Goal: Transaction & Acquisition: Purchase product/service

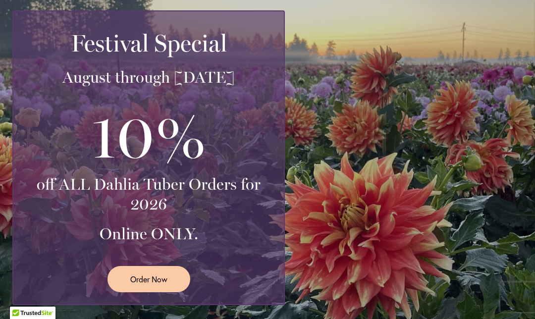
scroll to position [240, 0]
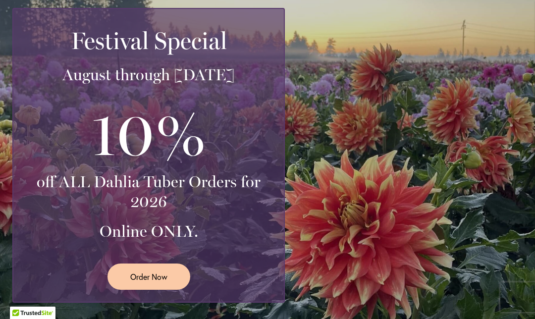
click at [166, 283] on link "Order Now" at bounding box center [149, 277] width 83 height 26
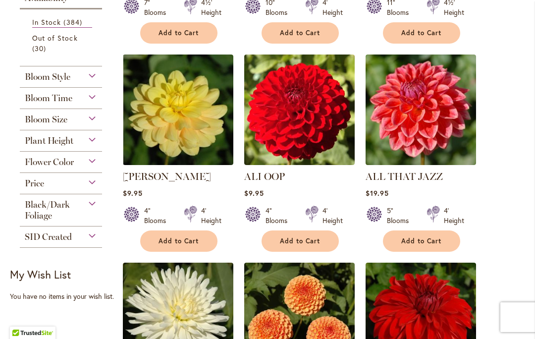
scroll to position [419, 0]
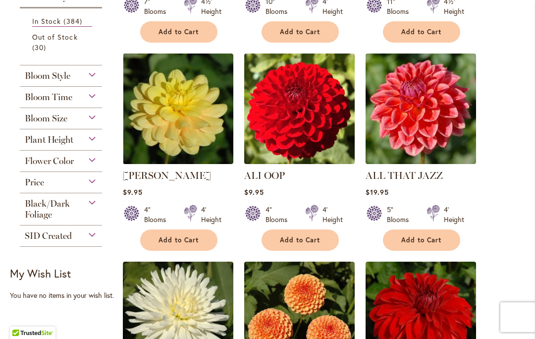
click at [93, 145] on div "Plant Height" at bounding box center [61, 137] width 82 height 16
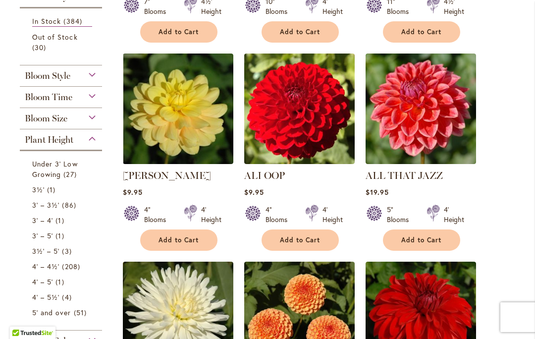
click at [64, 210] on span "86 items" at bounding box center [70, 205] width 16 height 10
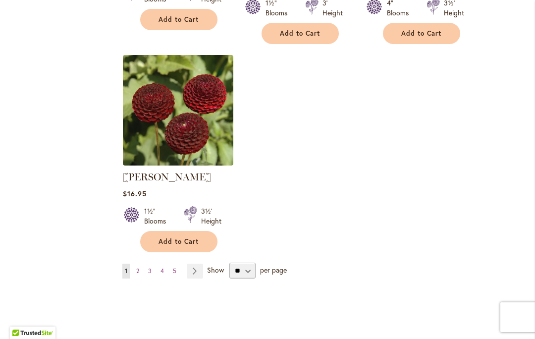
scroll to position [1280, 0]
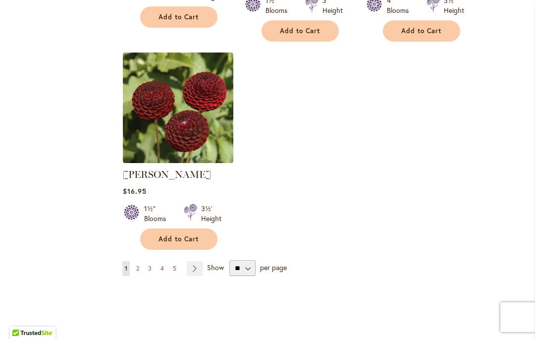
click at [192, 261] on link "Page Next" at bounding box center [195, 268] width 16 height 15
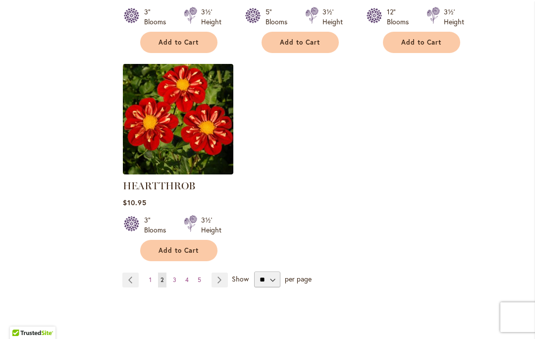
scroll to position [1270, 0]
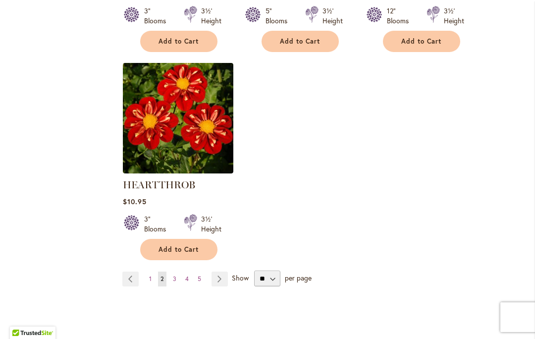
click at [216, 272] on link "Page Next" at bounding box center [220, 279] width 16 height 15
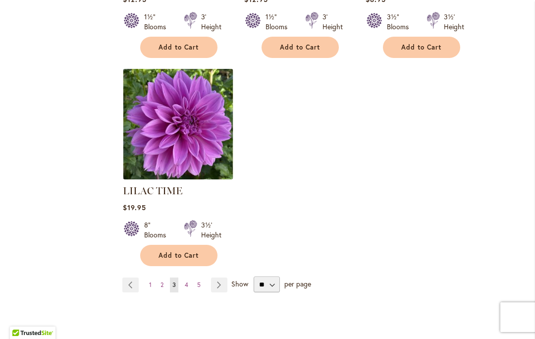
scroll to position [1254, 0]
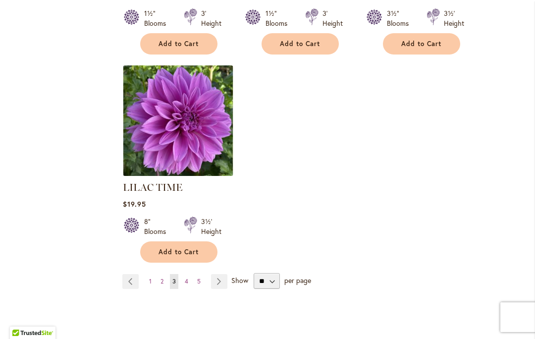
click at [221, 274] on link "Page Next" at bounding box center [219, 281] width 16 height 15
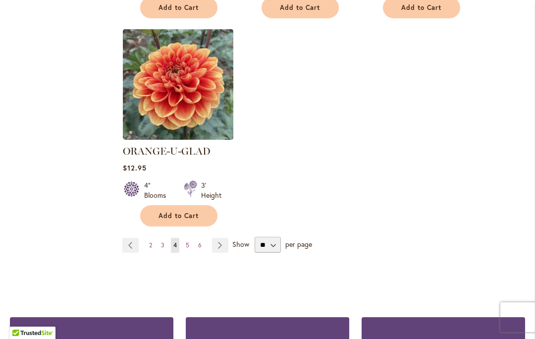
scroll to position [1310, 0]
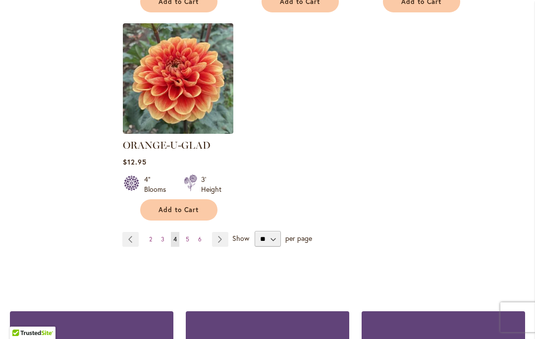
click at [214, 232] on link "Page Next" at bounding box center [220, 239] width 16 height 15
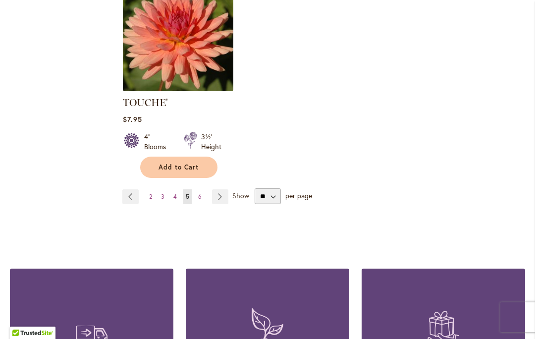
scroll to position [1362, 0]
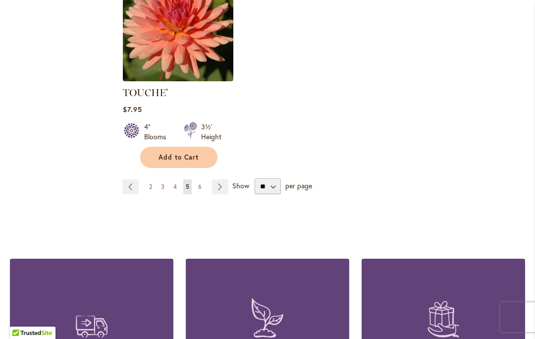
click at [218, 179] on link "Page Next" at bounding box center [220, 186] width 16 height 15
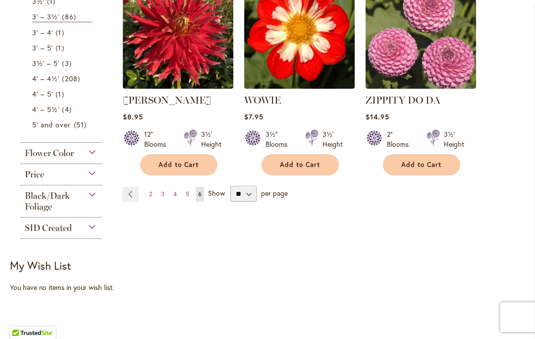
scroll to position [493, 0]
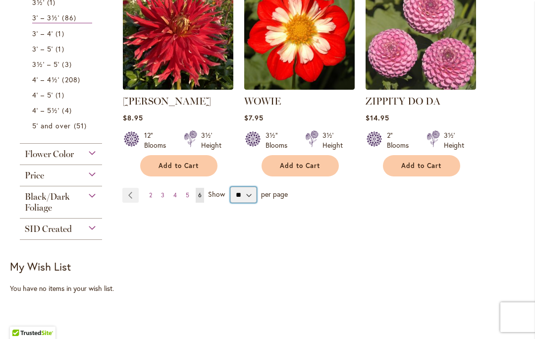
click at [244, 190] on select "** ** ** **" at bounding box center [244, 195] width 26 height 16
select select "**"
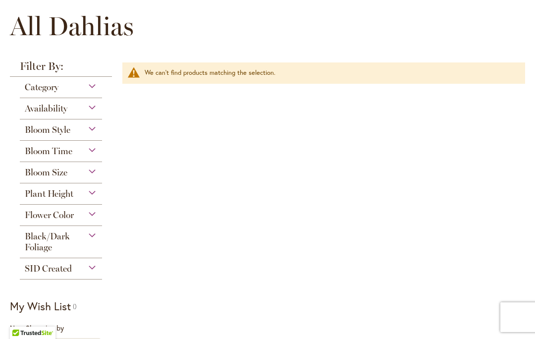
scroll to position [154, 0]
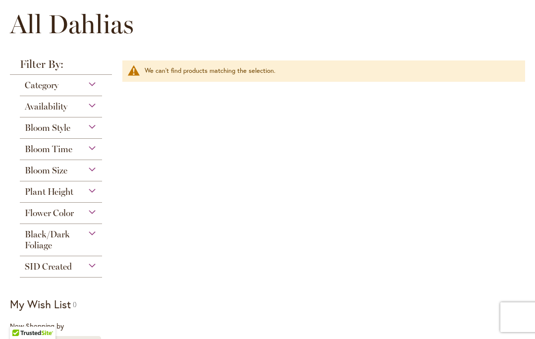
click at [93, 194] on div "Plant Height" at bounding box center [61, 189] width 82 height 16
click at [95, 188] on div "Plant Height" at bounding box center [61, 189] width 82 height 16
click at [75, 191] on div "Plant Height" at bounding box center [61, 189] width 82 height 16
click at [92, 197] on div "Plant Height" at bounding box center [61, 189] width 82 height 16
click at [100, 193] on div "Plant Height" at bounding box center [61, 189] width 82 height 16
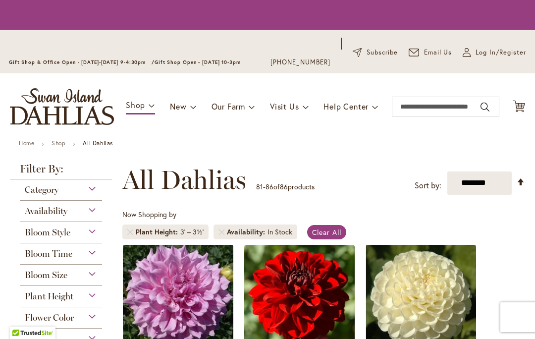
select select "**"
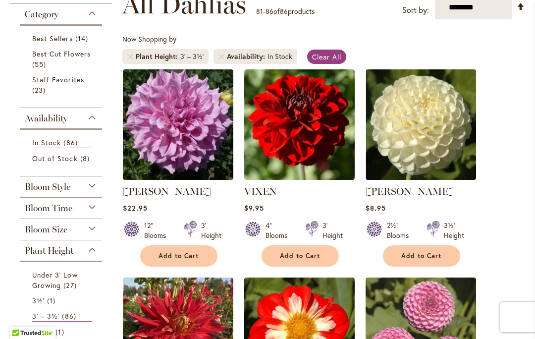
scroll to position [195, 0]
click at [101, 225] on div "Bloom Size" at bounding box center [61, 227] width 82 height 16
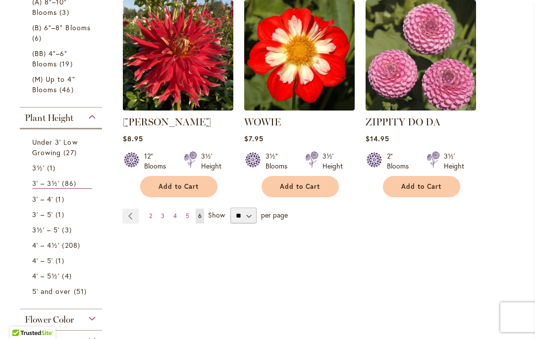
scroll to position [474, 0]
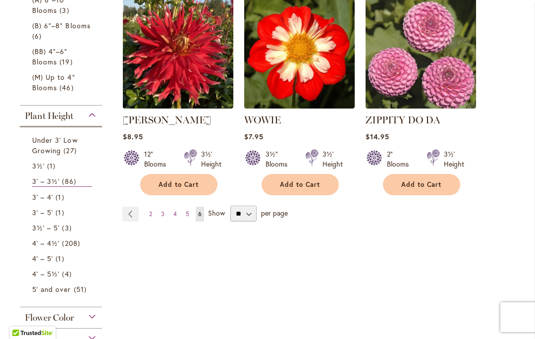
click at [69, 156] on span "27 items" at bounding box center [70, 150] width 15 height 10
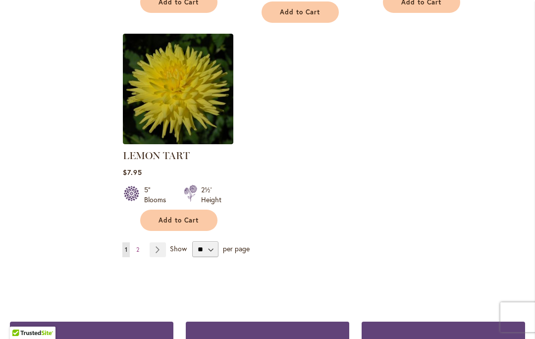
scroll to position [1298, 0]
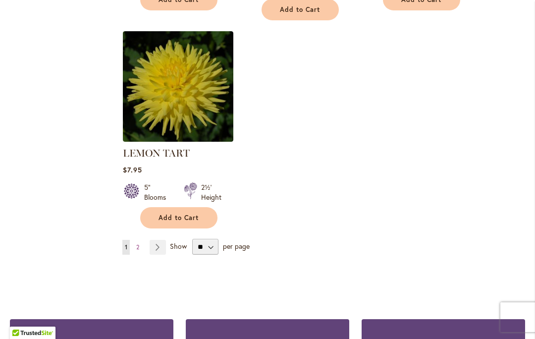
click at [142, 240] on link "Page 2" at bounding box center [138, 247] width 8 height 15
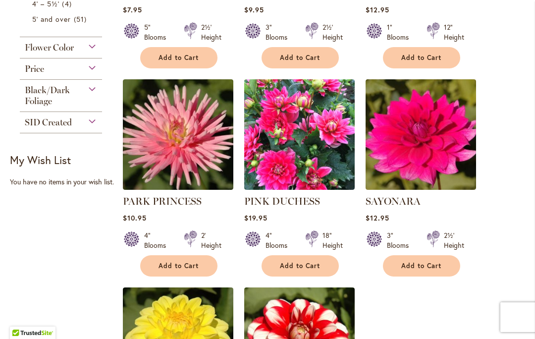
scroll to position [615, 0]
